Goal: Task Accomplishment & Management: Use online tool/utility

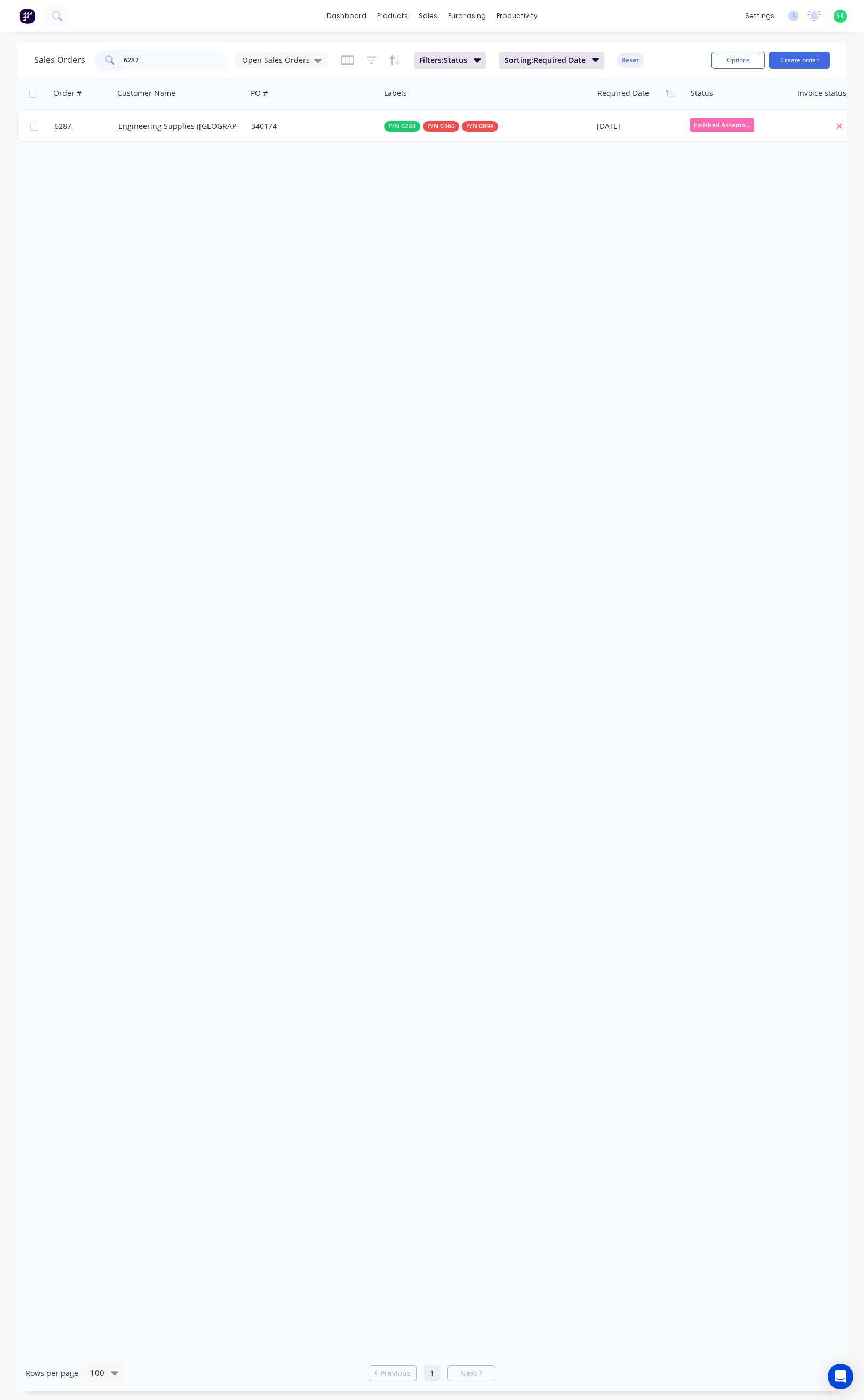
click at [114, 66] on div "6287" at bounding box center [160, 60] width 133 height 21
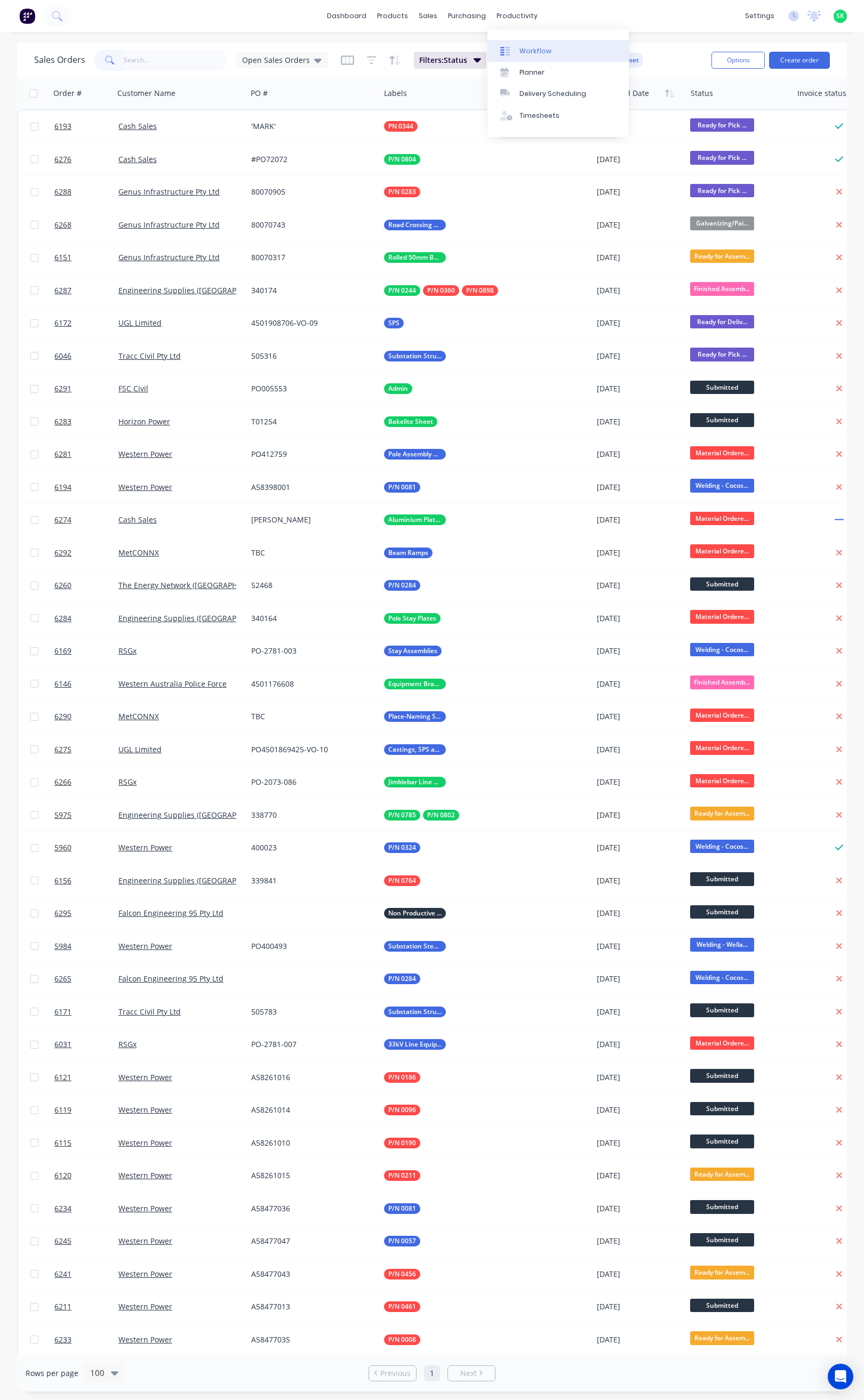
click at [512, 51] on div at bounding box center [508, 51] width 16 height 10
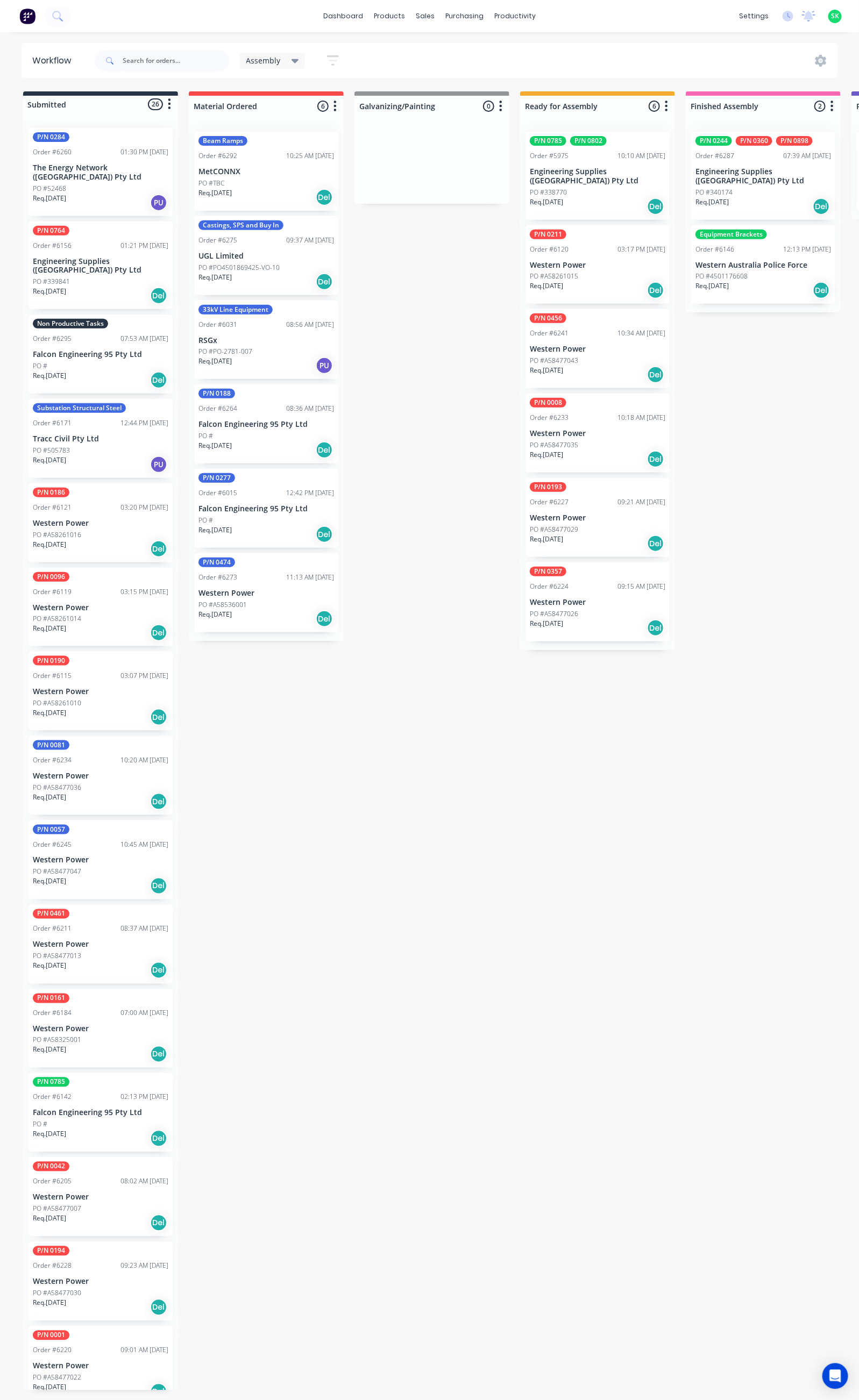
click at [128, 361] on div "PO #" at bounding box center [100, 366] width 136 height 10
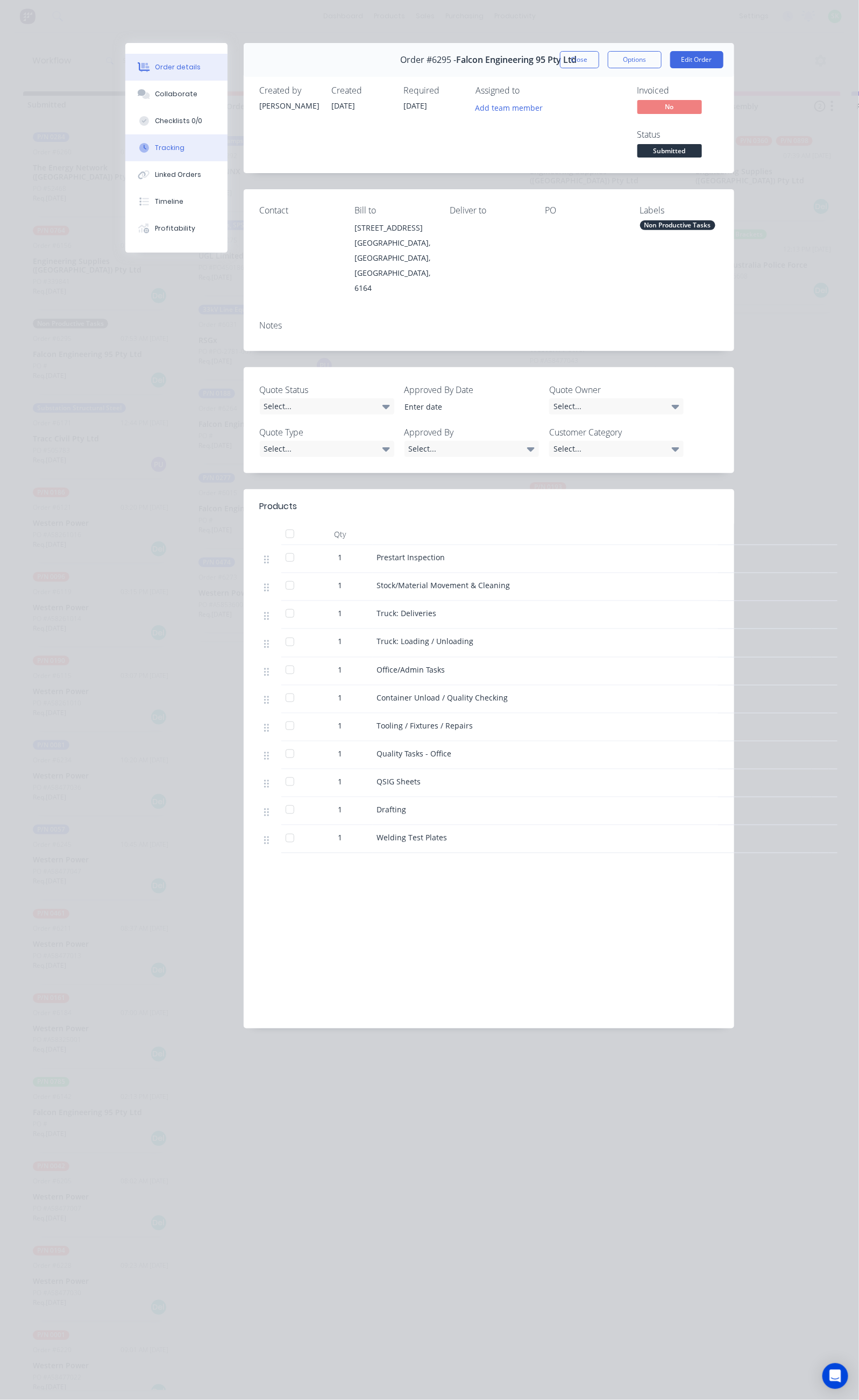
click at [125, 146] on button "Tracking" at bounding box center [176, 147] width 102 height 27
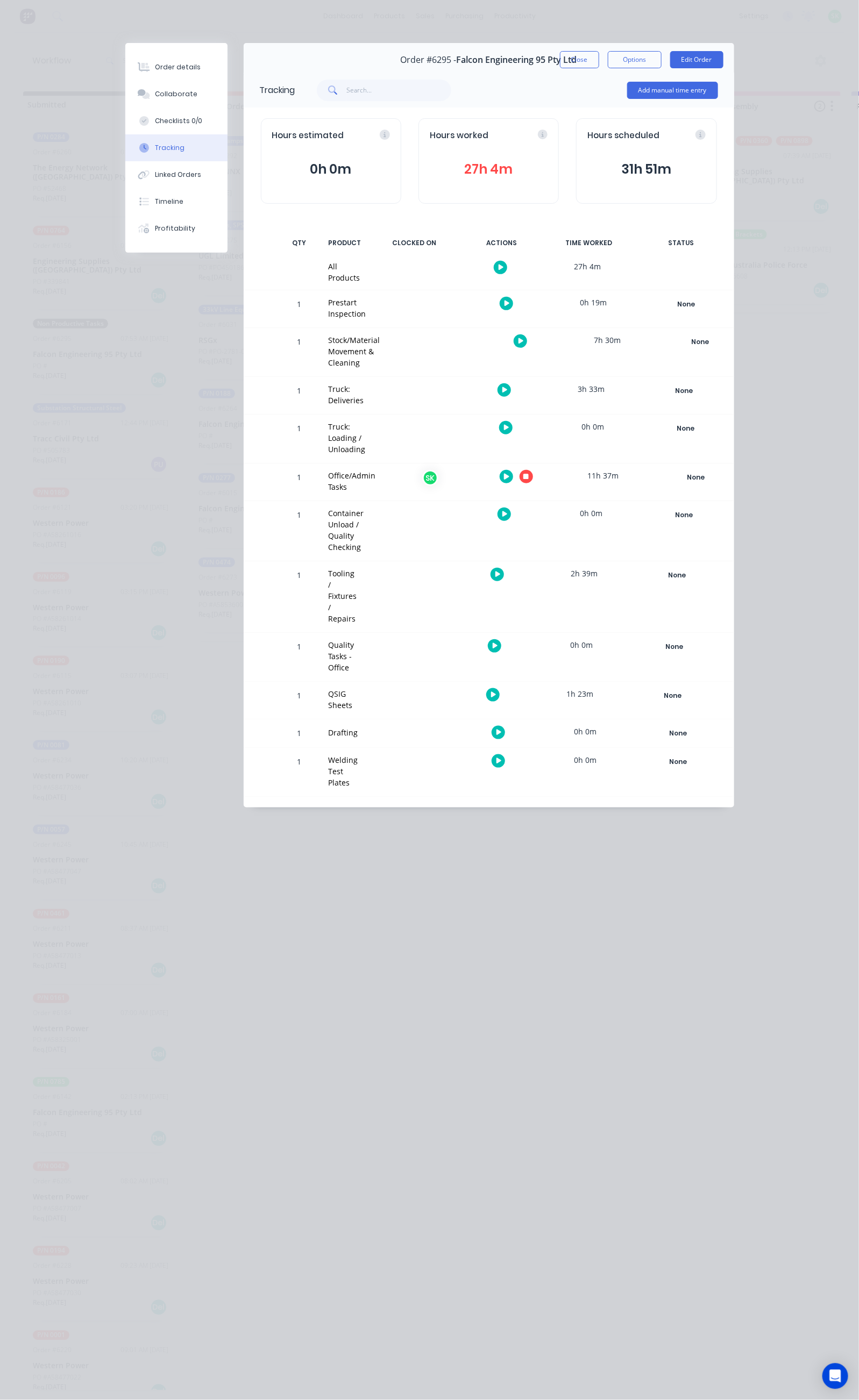
click at [533, 470] on button "button" at bounding box center [526, 476] width 14 height 14
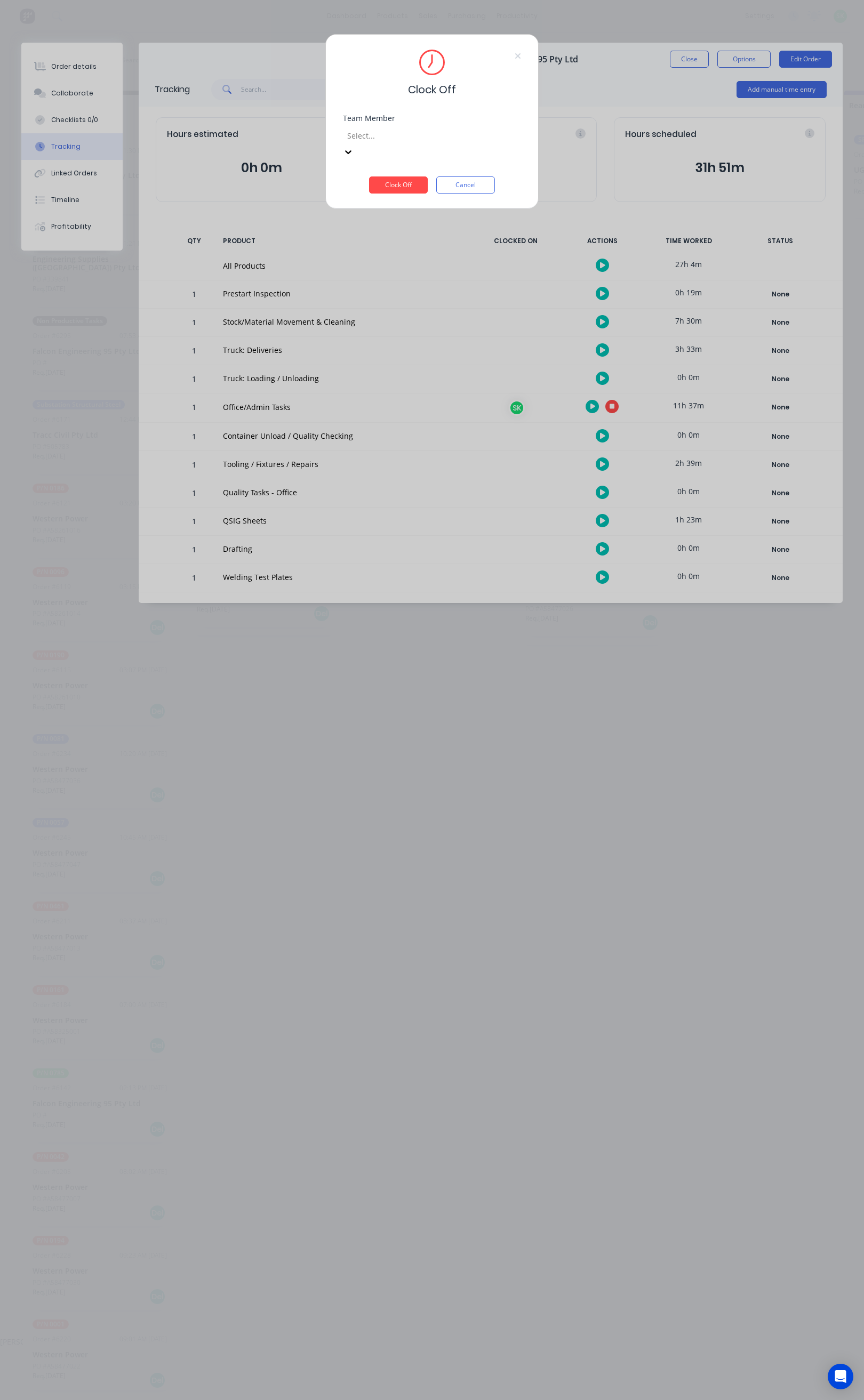
click at [455, 135] on div at bounding box center [423, 135] width 153 height 14
click at [421, 1336] on div "[PERSON_NAME]" at bounding box center [426, 1341] width 852 height 11
click at [415, 177] on button "Clock Off" at bounding box center [398, 185] width 59 height 17
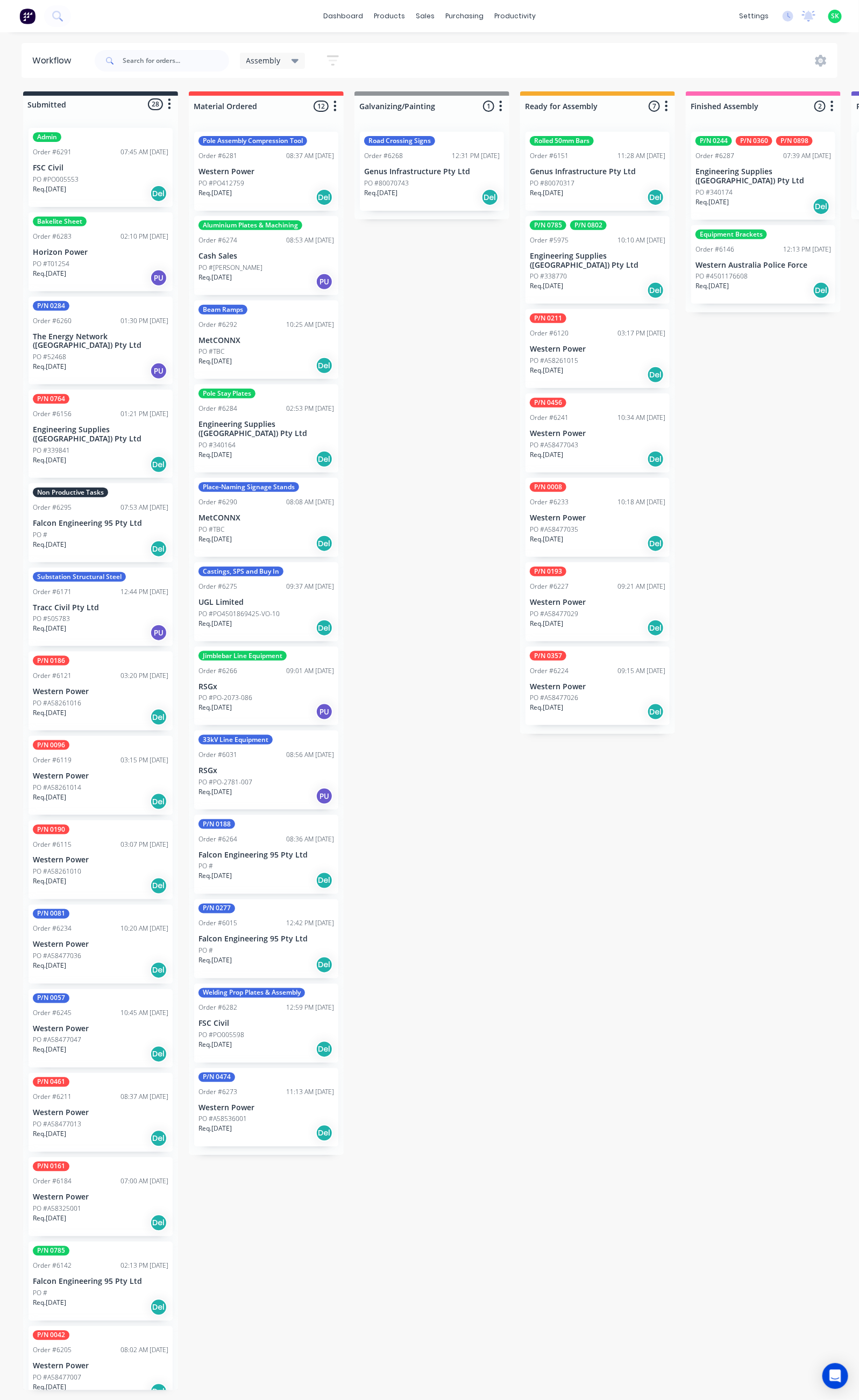
click at [600, 244] on div "Order #5975 10:10 AM [DATE]" at bounding box center [597, 240] width 136 height 10
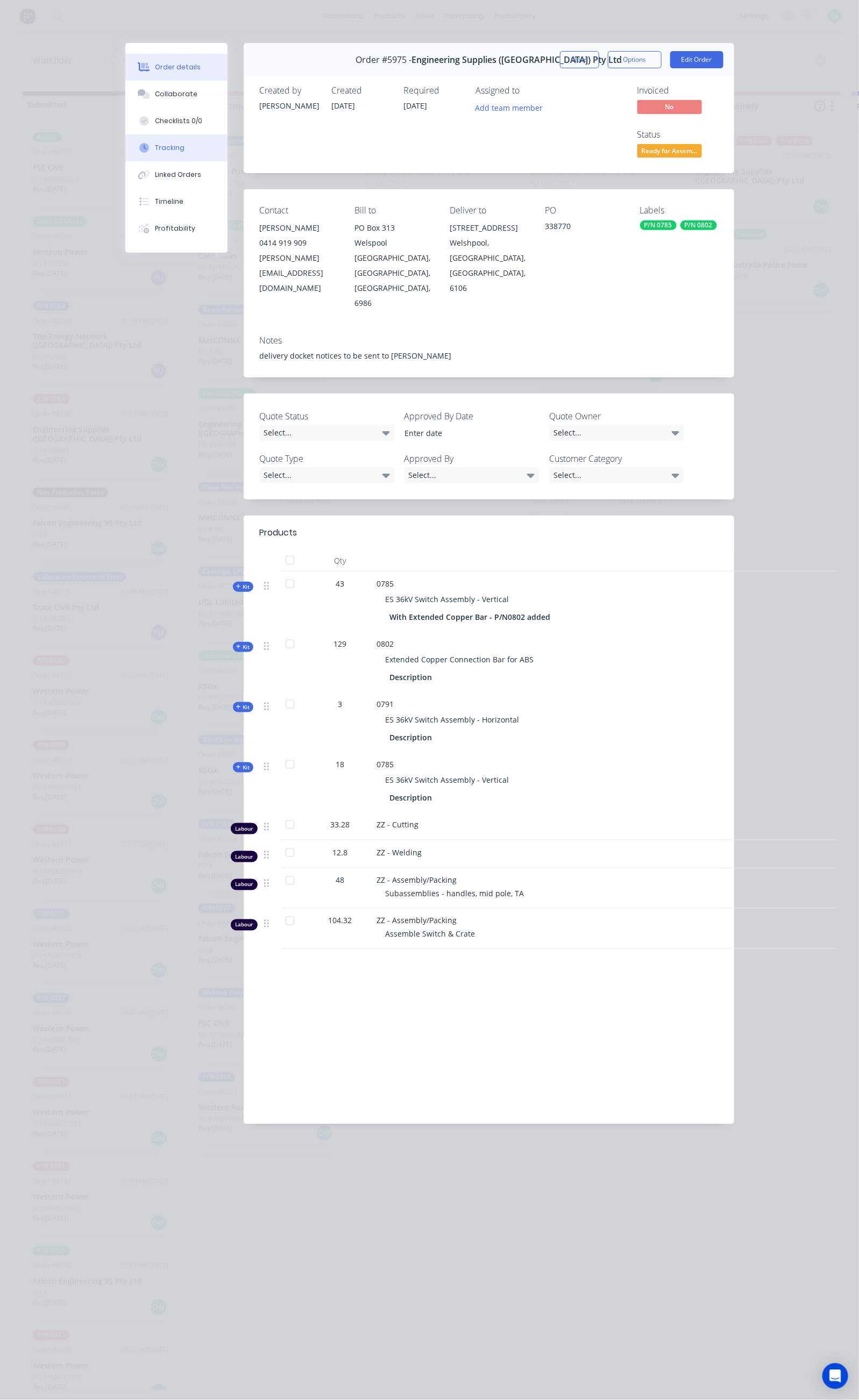
click at [155, 151] on div "Tracking" at bounding box center [170, 147] width 30 height 10
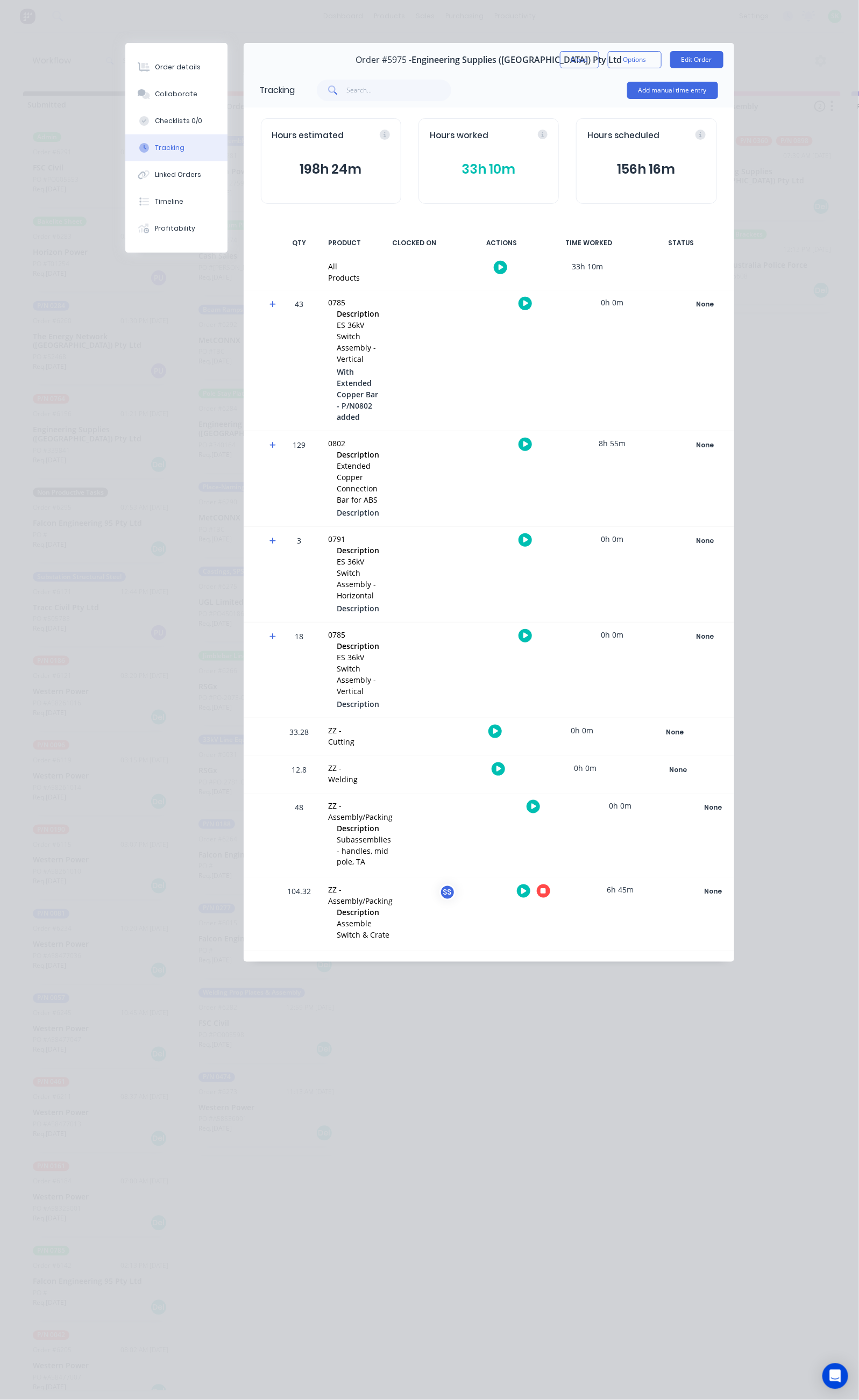
click at [526, 888] on icon "button" at bounding box center [524, 891] width 5 height 6
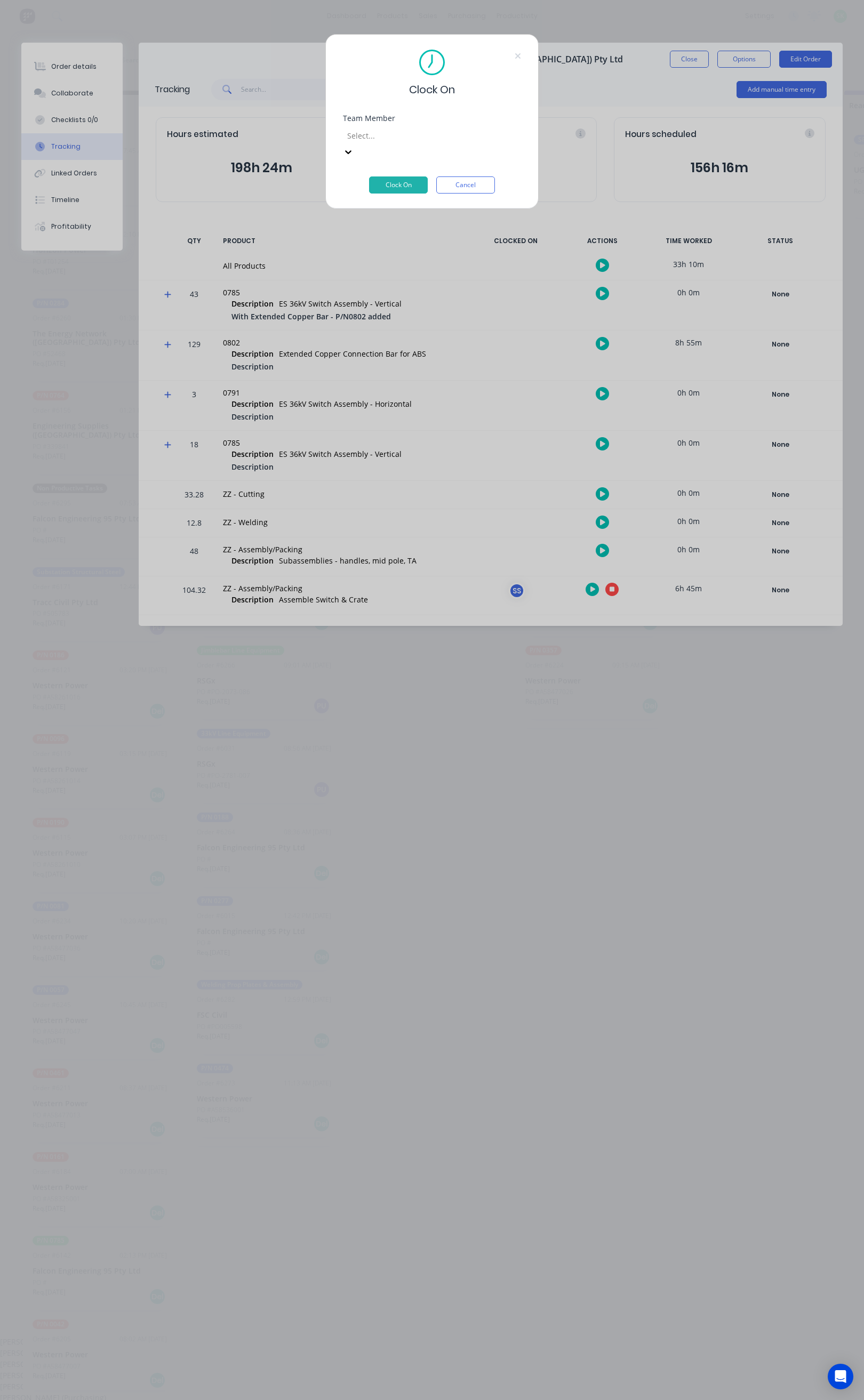
click at [448, 136] on div at bounding box center [423, 135] width 153 height 14
type input "st"
click at [443, 1336] on div "[PERSON_NAME]" at bounding box center [426, 1341] width 852 height 11
click at [408, 177] on button "Clock On" at bounding box center [398, 185] width 59 height 17
